Goal: Ask a question

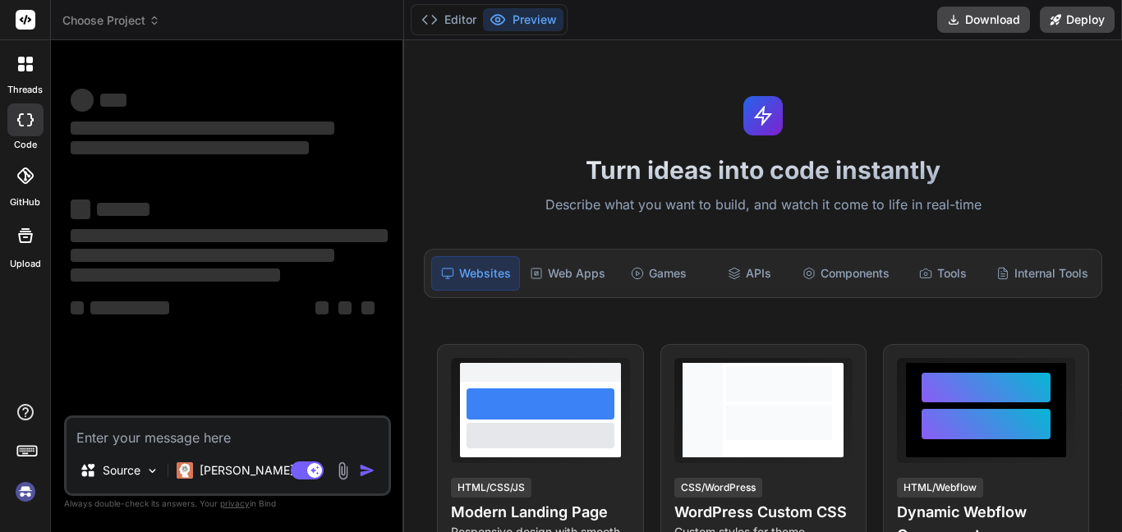
type textarea "x"
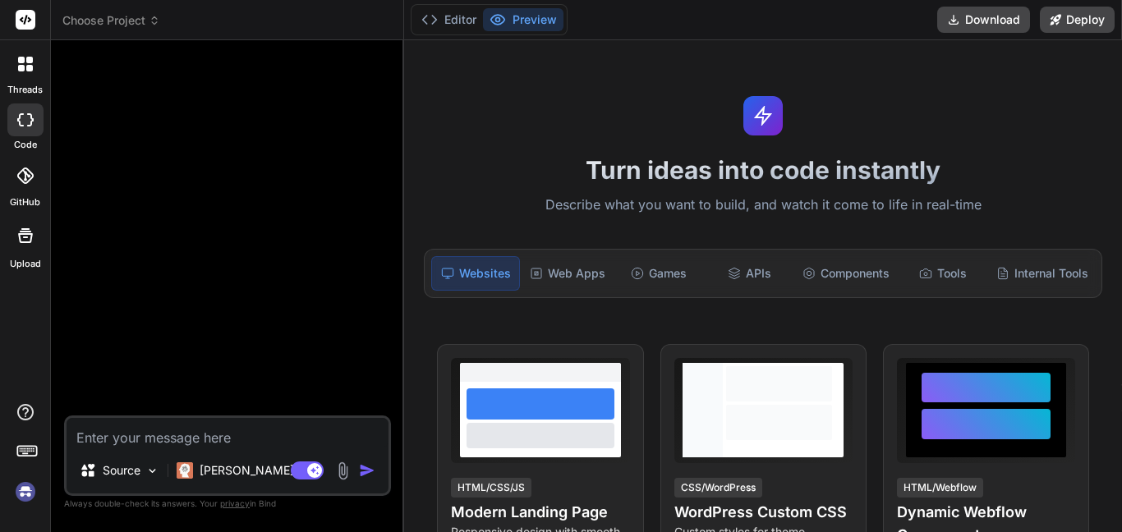
click at [200, 436] on textarea at bounding box center [228, 433] width 322 height 30
paste textarea "list unsubscribe functionality on twillio sendgrid using php step by step"
type textarea "list unsubscribe functionality on twillio sendgrid using php step by step"
type textarea "x"
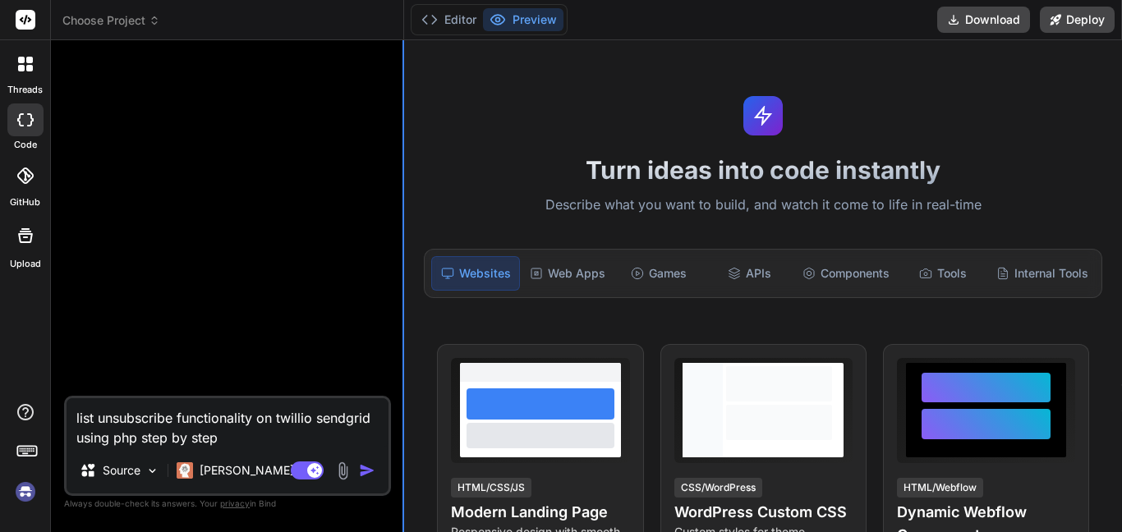
type textarea "list unsubscribe functionality on twillio sendgrid using php step by step"
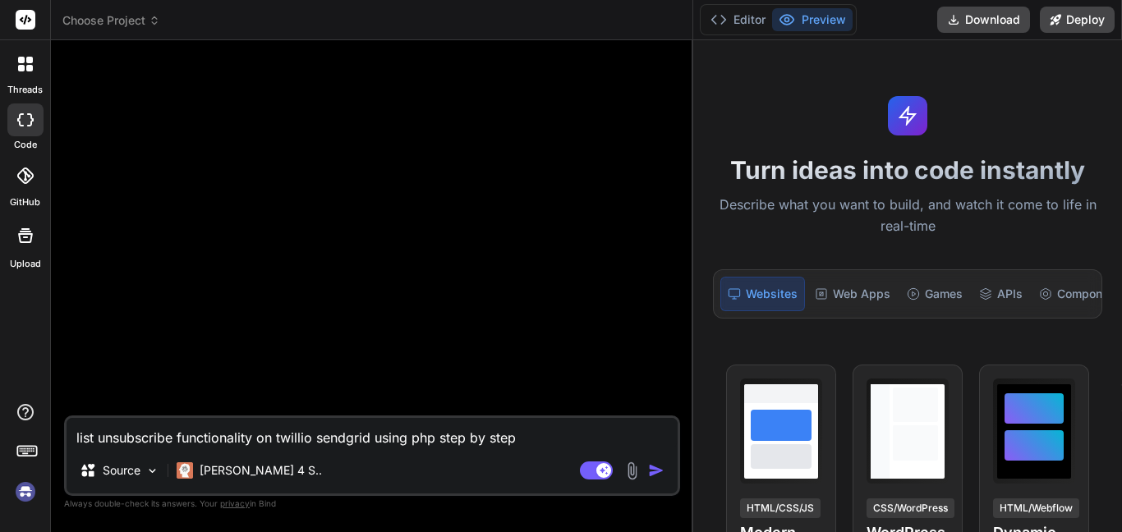
drag, startPoint x: 403, startPoint y: 57, endPoint x: 1093, endPoint y: 71, distance: 690.4
click at [1093, 71] on div "Choose Project Created with Pixso. Bind AI Web Search Created with Pixso. Code …" at bounding box center [587, 266] width 1072 height 532
click at [659, 466] on img "button" at bounding box center [656, 471] width 16 height 16
type textarea "x"
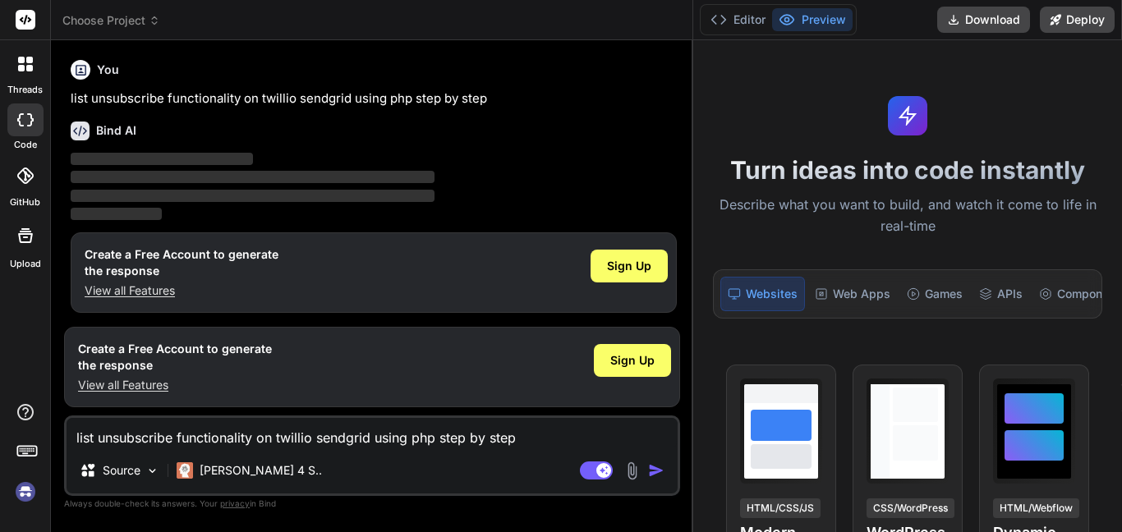
scroll to position [2, 0]
